Goal: Information Seeking & Learning: Find specific fact

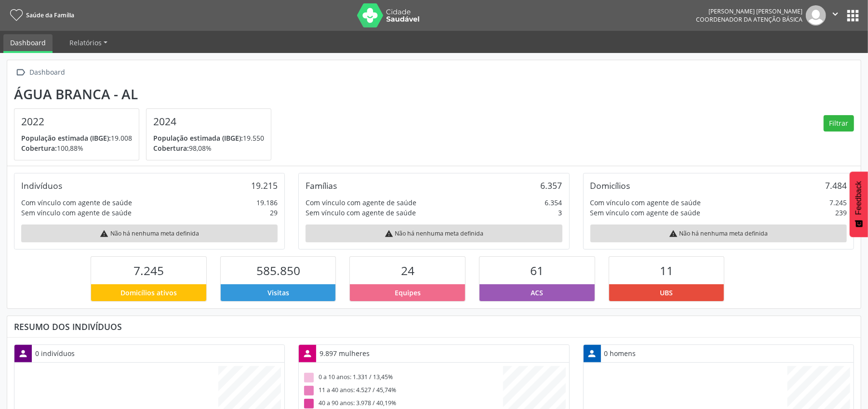
scroll to position [161, 284]
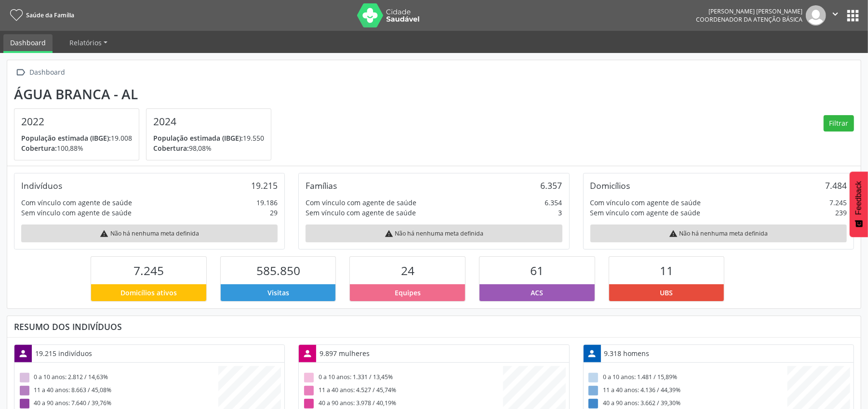
click at [853, 16] on button "apps" at bounding box center [853, 15] width 17 height 17
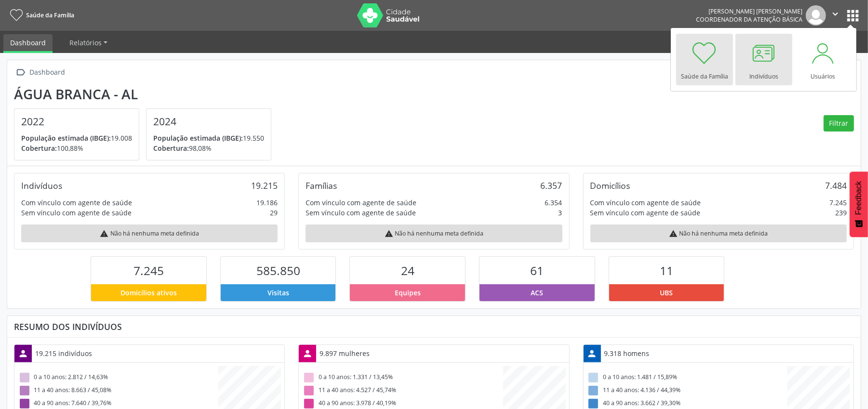
click at [769, 61] on div at bounding box center [764, 53] width 29 height 29
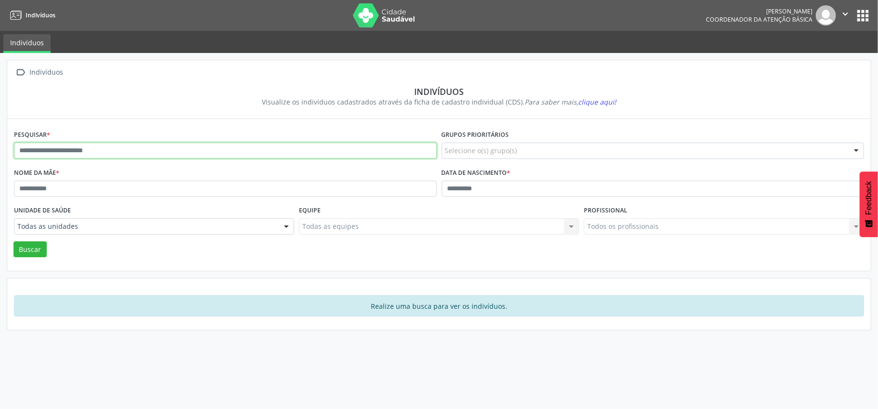
click at [39, 149] on input "text" at bounding box center [225, 151] width 423 height 16
type input "**********"
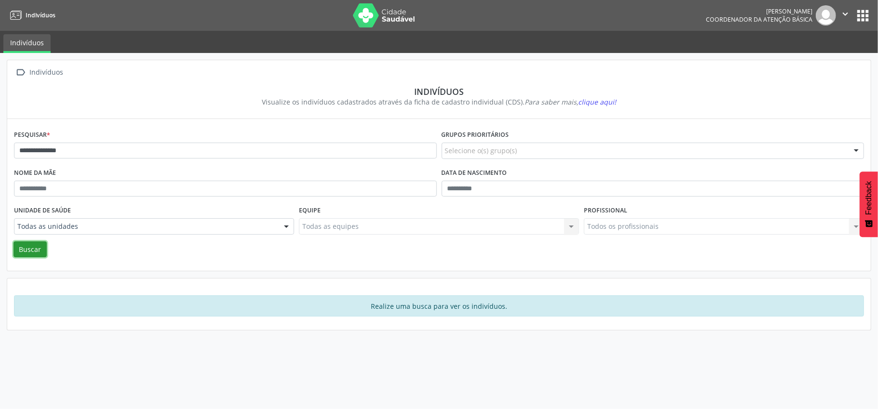
click at [41, 253] on button "Buscar" at bounding box center [30, 250] width 33 height 16
